Goal: Find specific page/section: Find specific page/section

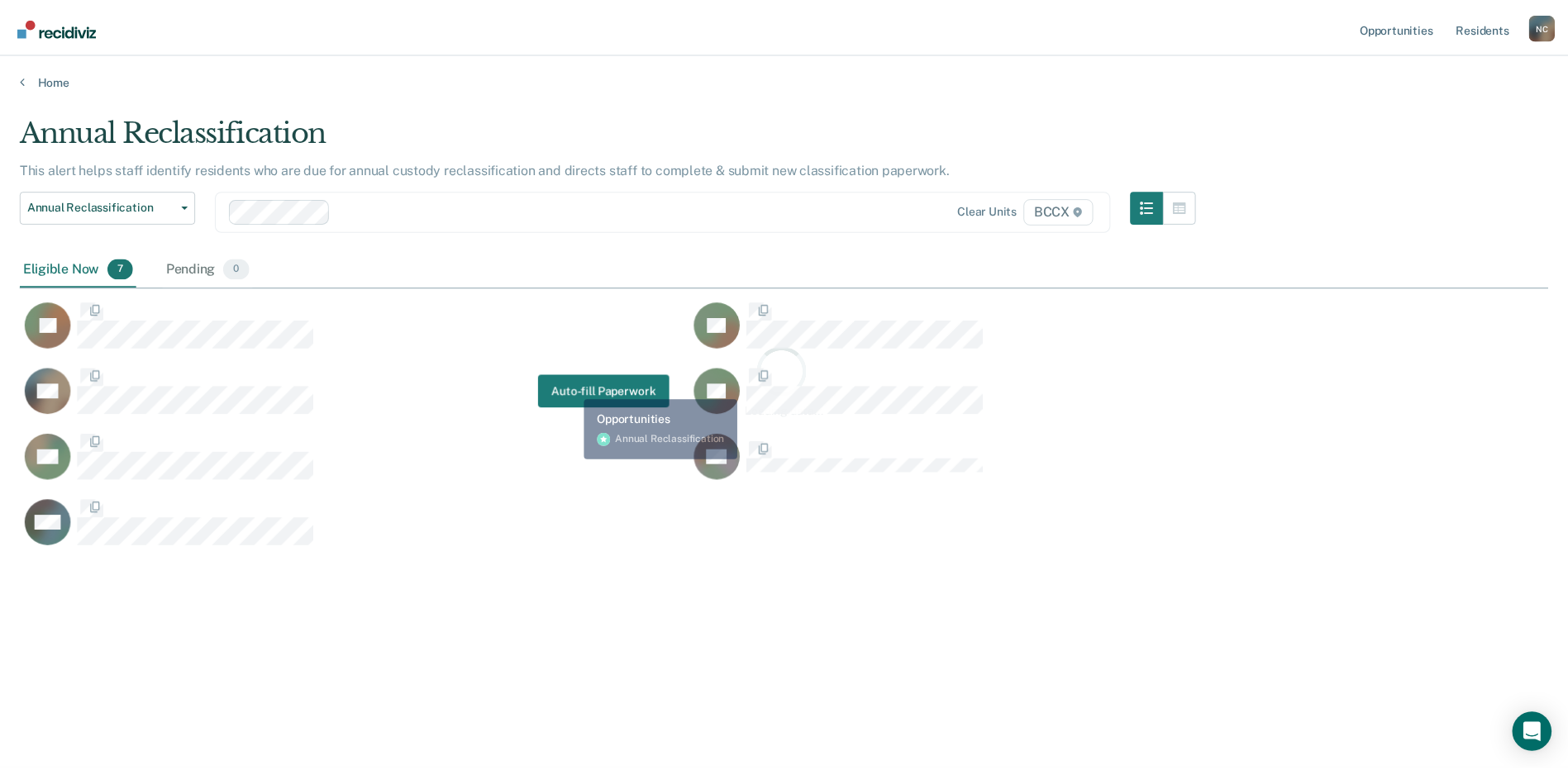
scroll to position [519, 1528]
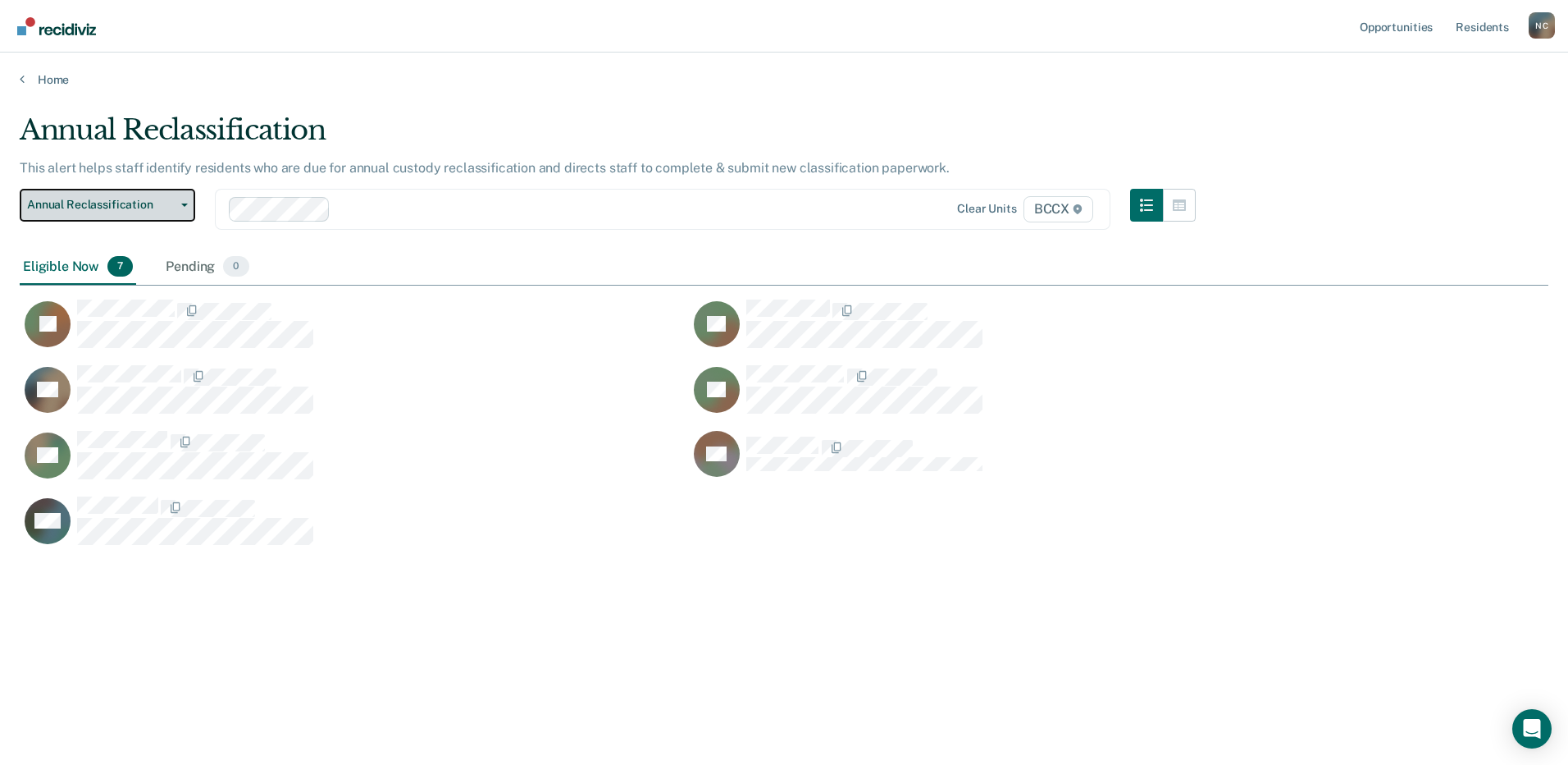
click at [148, 195] on button "Annual Reclassification" at bounding box center [108, 206] width 176 height 33
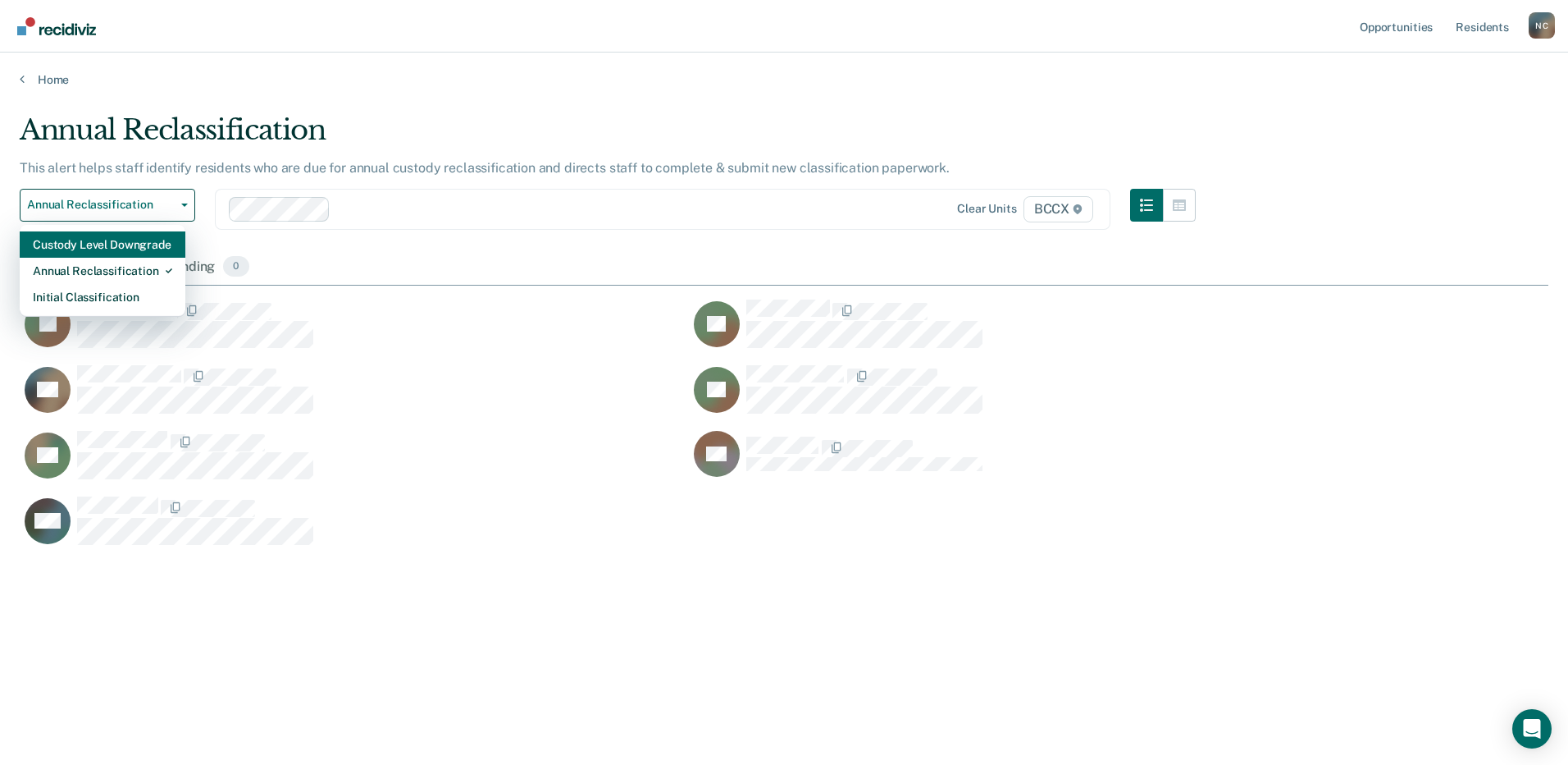
click at [139, 245] on div "Custody Level Downgrade" at bounding box center [103, 245] width 139 height 27
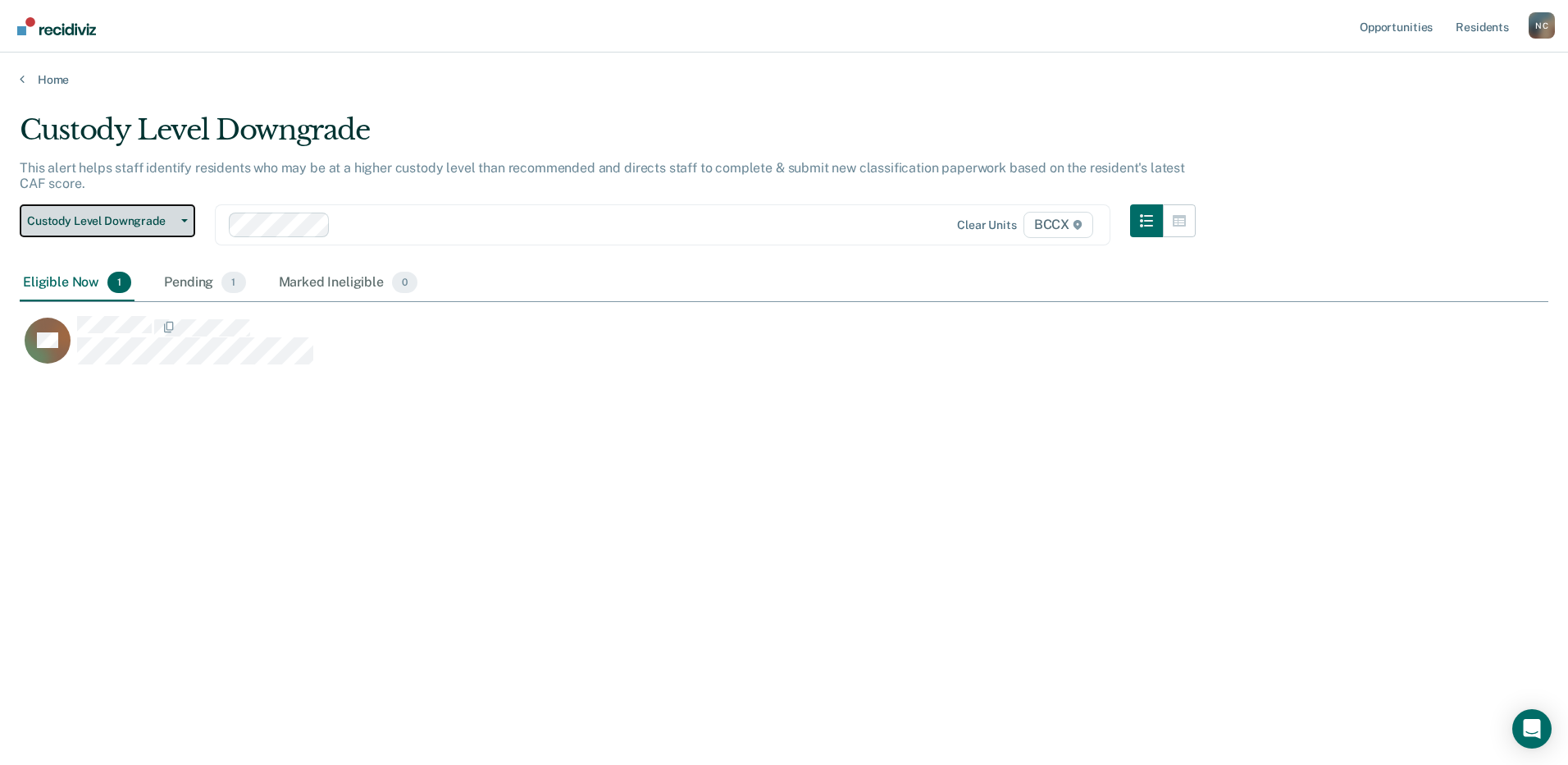
click at [84, 221] on span "Custody Level Downgrade" at bounding box center [101, 221] width 148 height 14
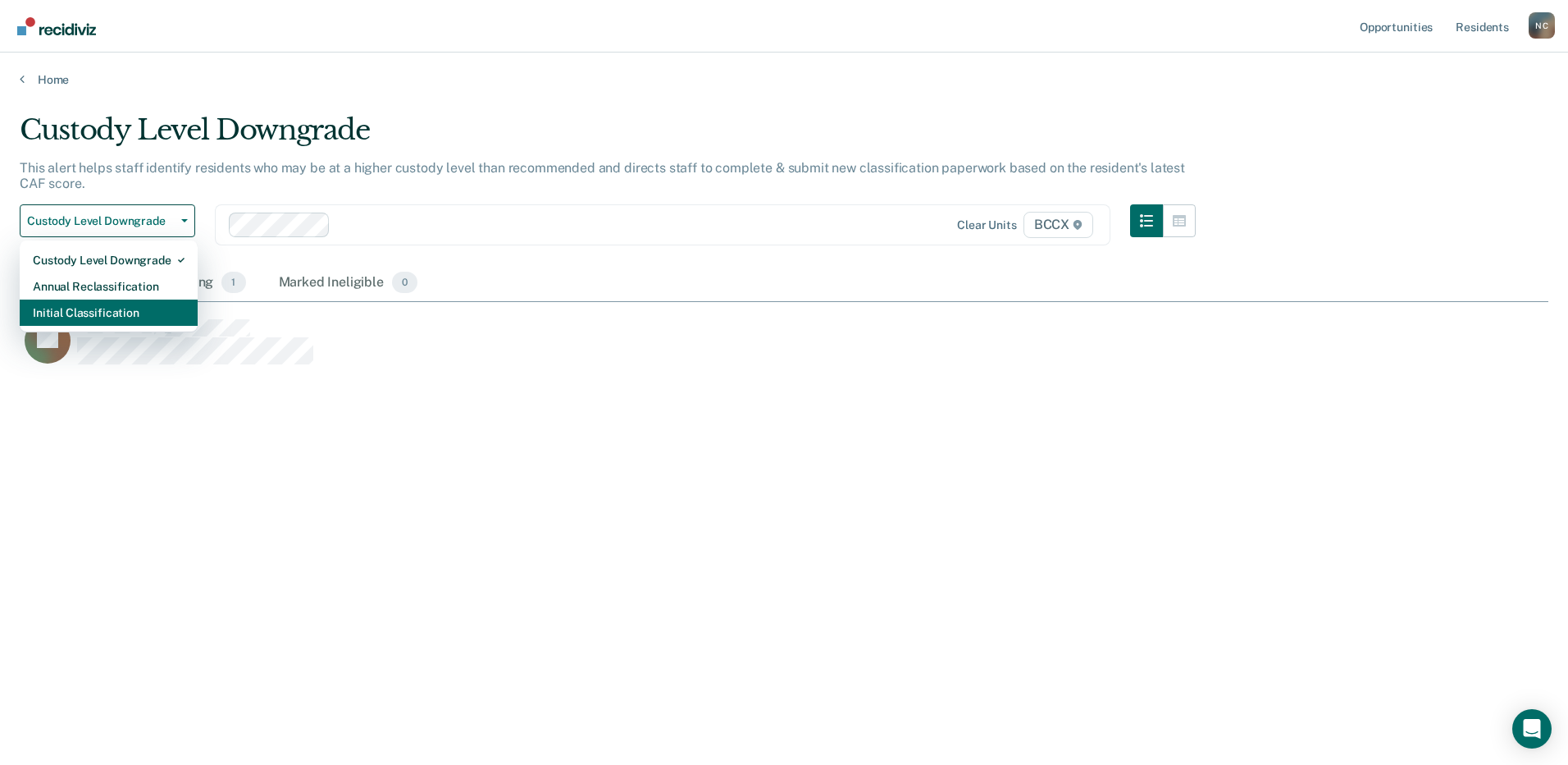
click at [103, 309] on div "Initial Classification" at bounding box center [109, 313] width 152 height 27
